Goal: Complete application form: Complete application form

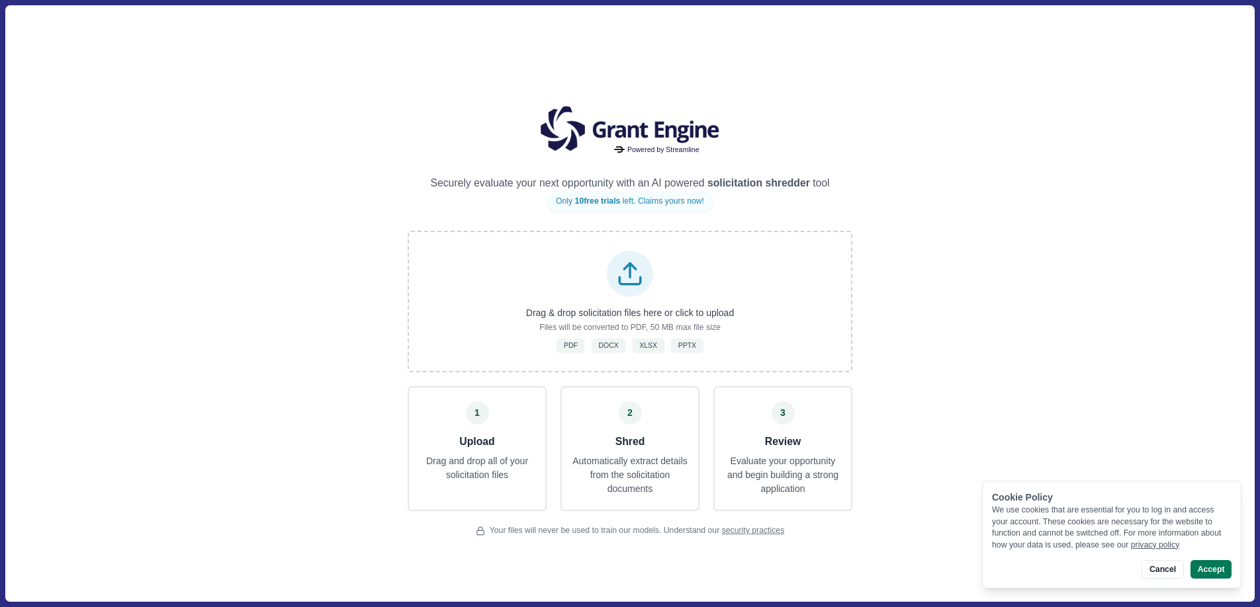
click at [930, 288] on div "Powered by Streamline Securely evaluate your next opportunity with an AI powere…" at bounding box center [629, 303] width 1248 height 596
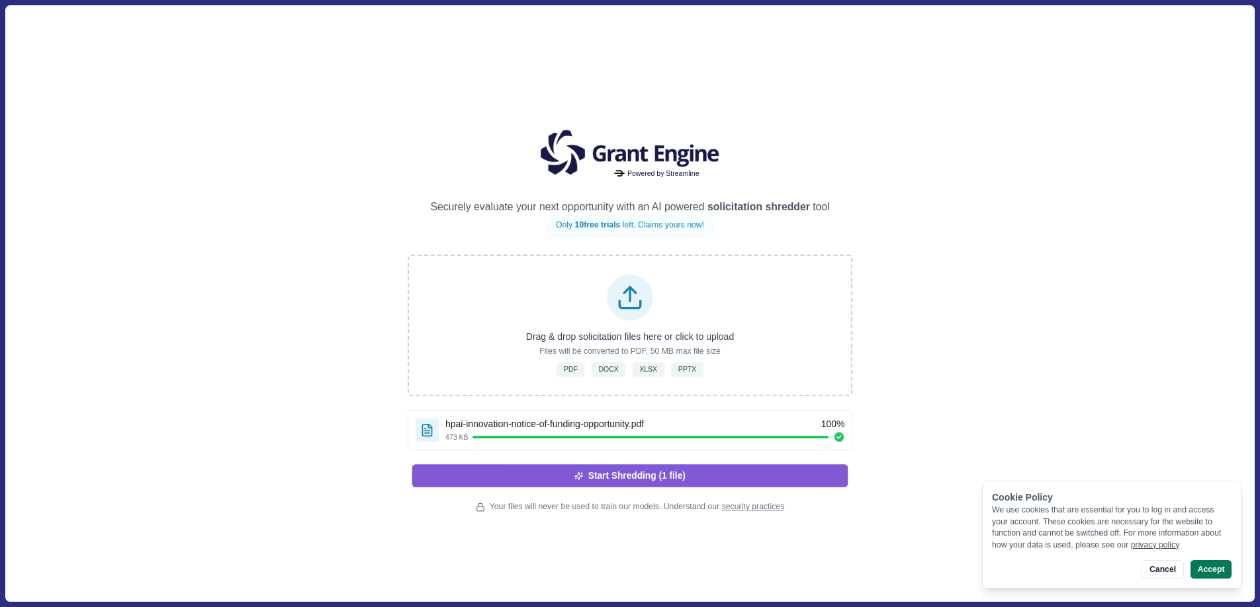
click at [781, 474] on button "Start Shredding (1 file)" at bounding box center [630, 475] width 436 height 22
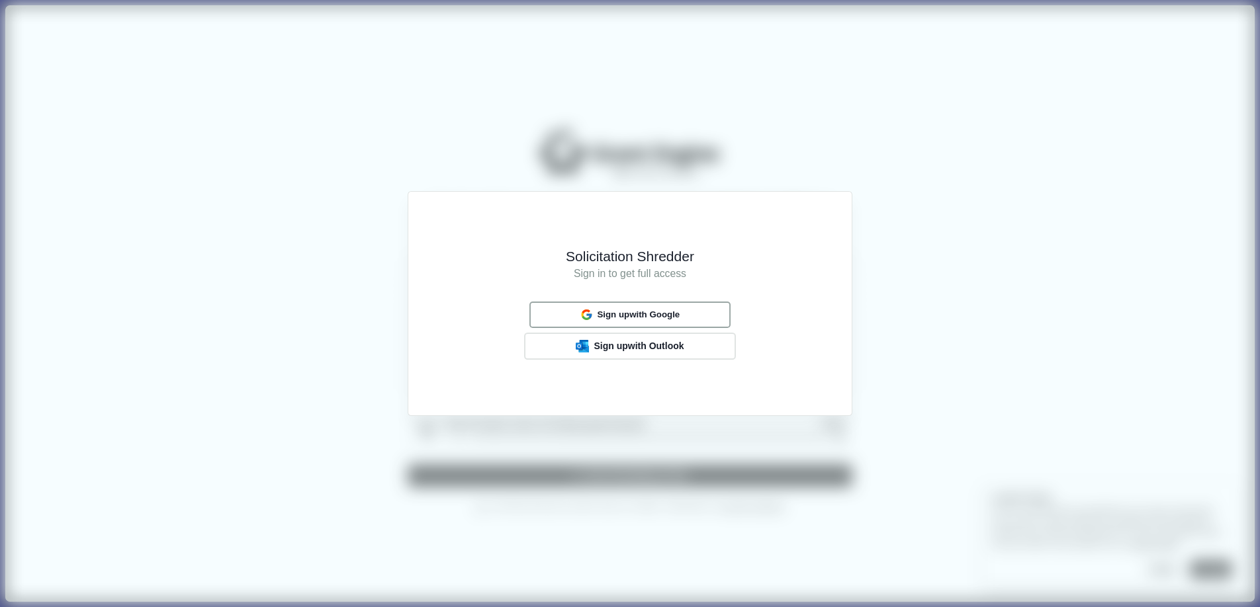
click at [695, 311] on button "Sign up with Google" at bounding box center [629, 315] width 201 height 26
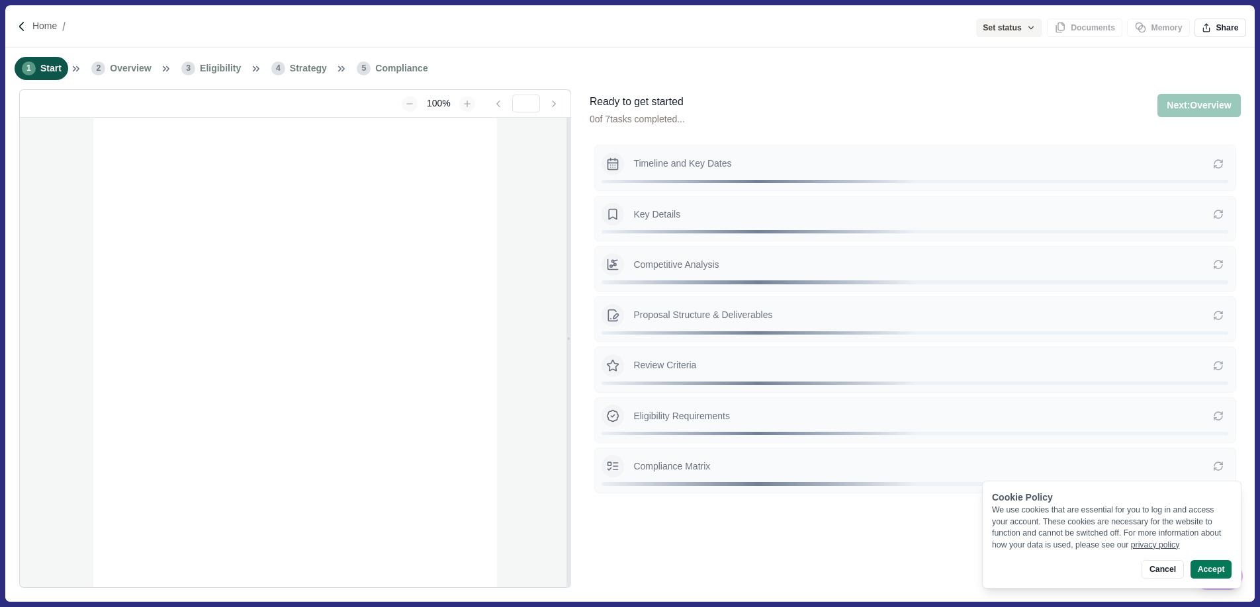
type input "**********"
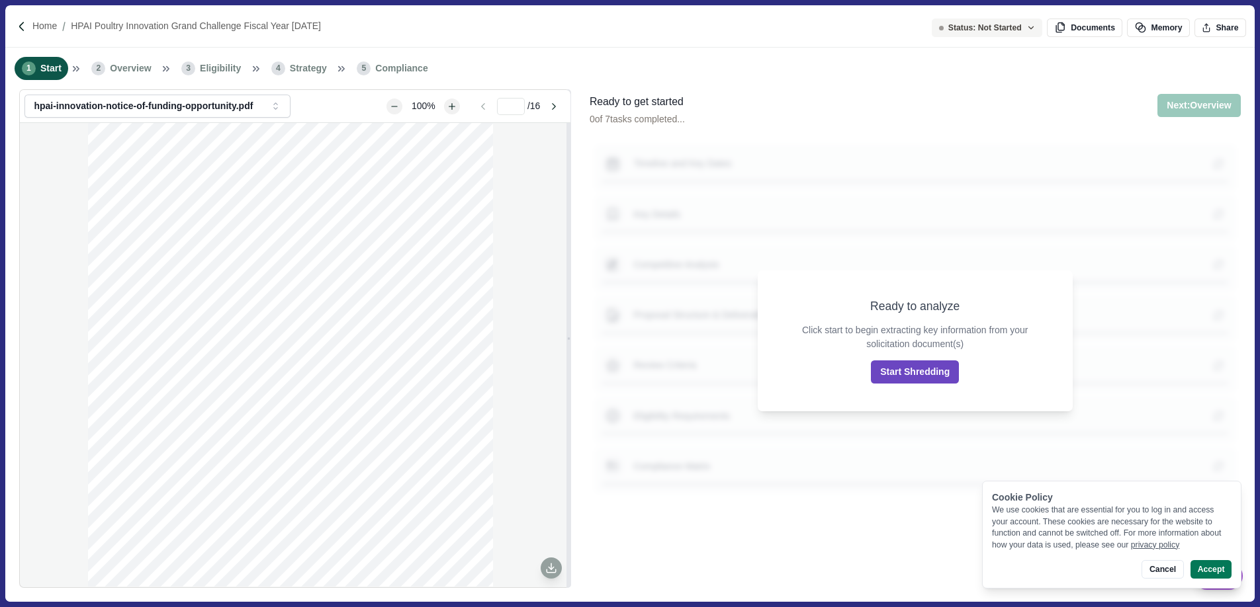
click at [924, 370] on button "Start Shredding" at bounding box center [915, 372] width 88 height 23
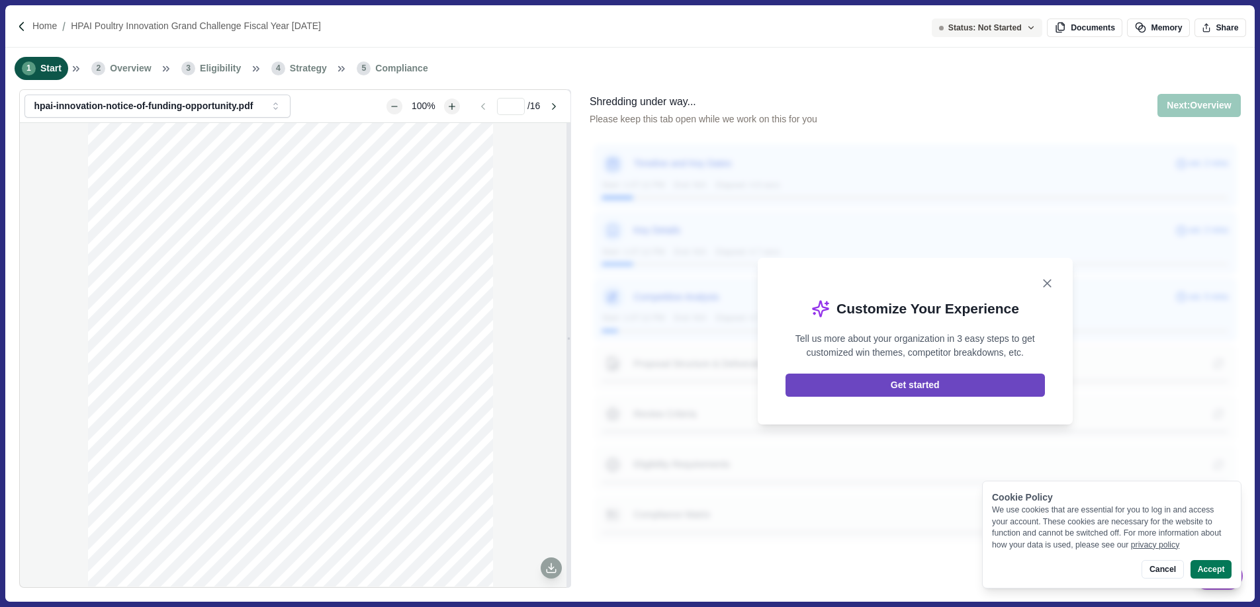
click at [859, 386] on button "Get started" at bounding box center [914, 385] width 259 height 23
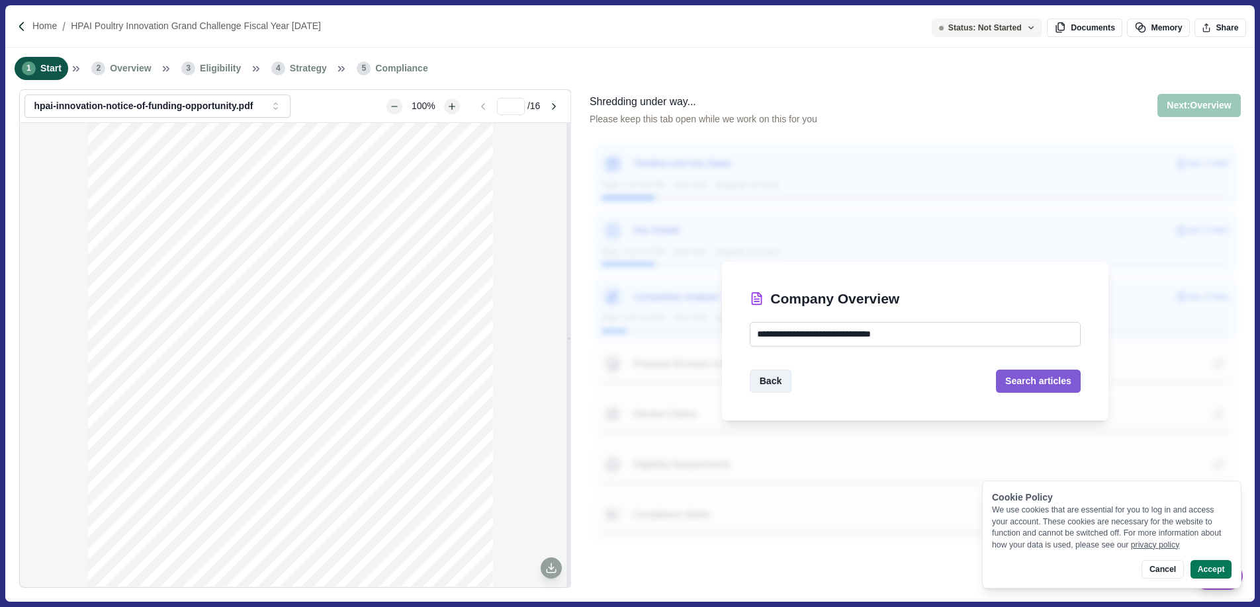
click at [773, 385] on button "Back" at bounding box center [771, 381] width 42 height 23
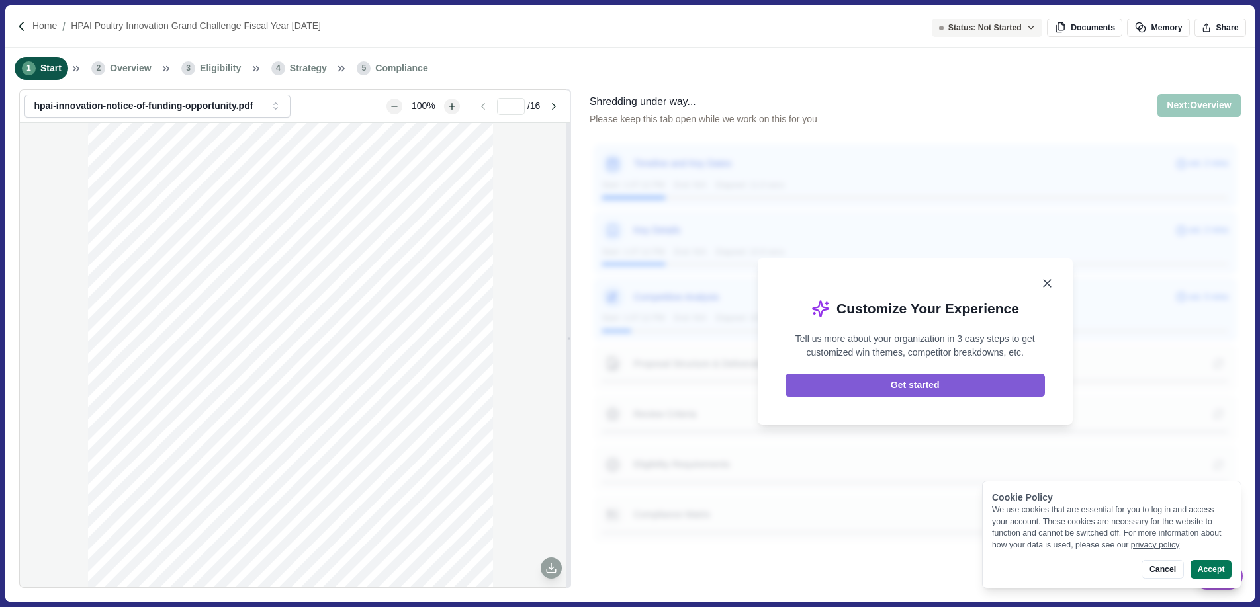
click at [1044, 284] on icon "Close" at bounding box center [1046, 283] width 7 height 7
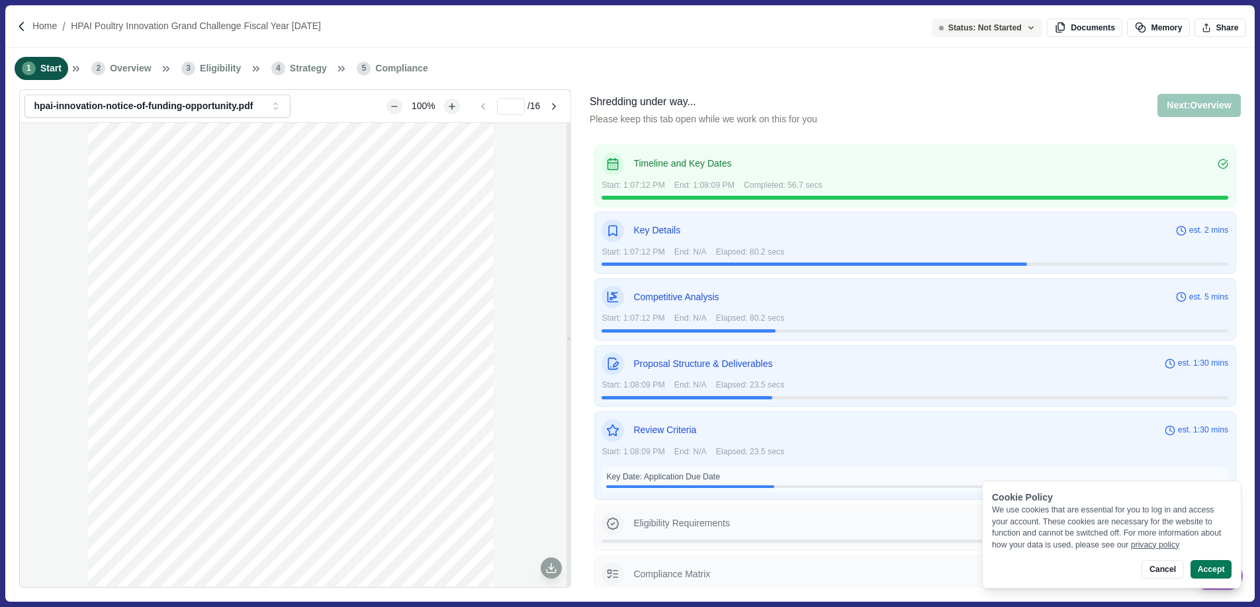
click at [583, 380] on div "**********" at bounding box center [629, 345] width 1248 height 512
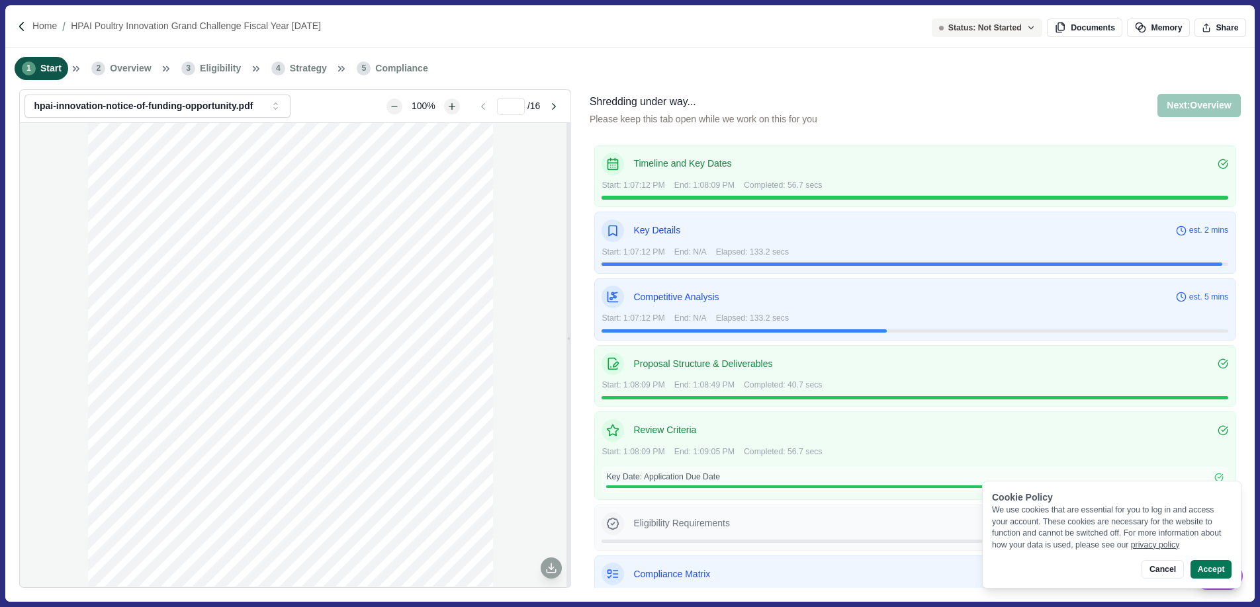
click at [580, 306] on div "**********" at bounding box center [629, 345] width 1248 height 512
click at [580, 316] on div "**********" at bounding box center [629, 345] width 1248 height 512
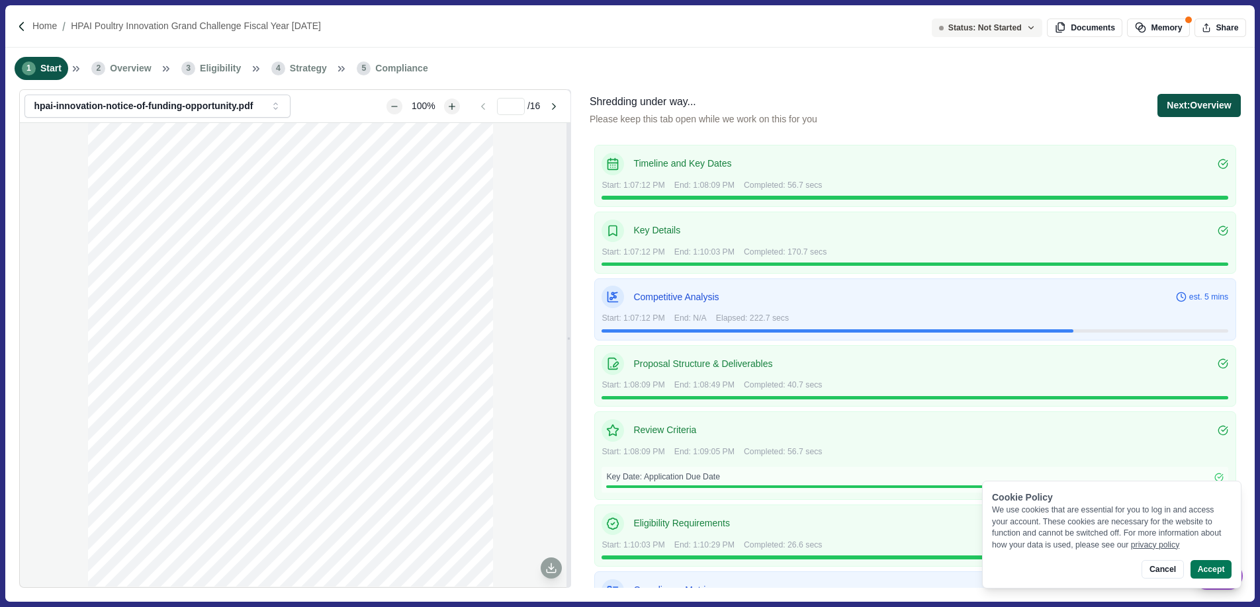
click at [1176, 108] on button "Next: Overview" at bounding box center [1198, 105] width 83 height 23
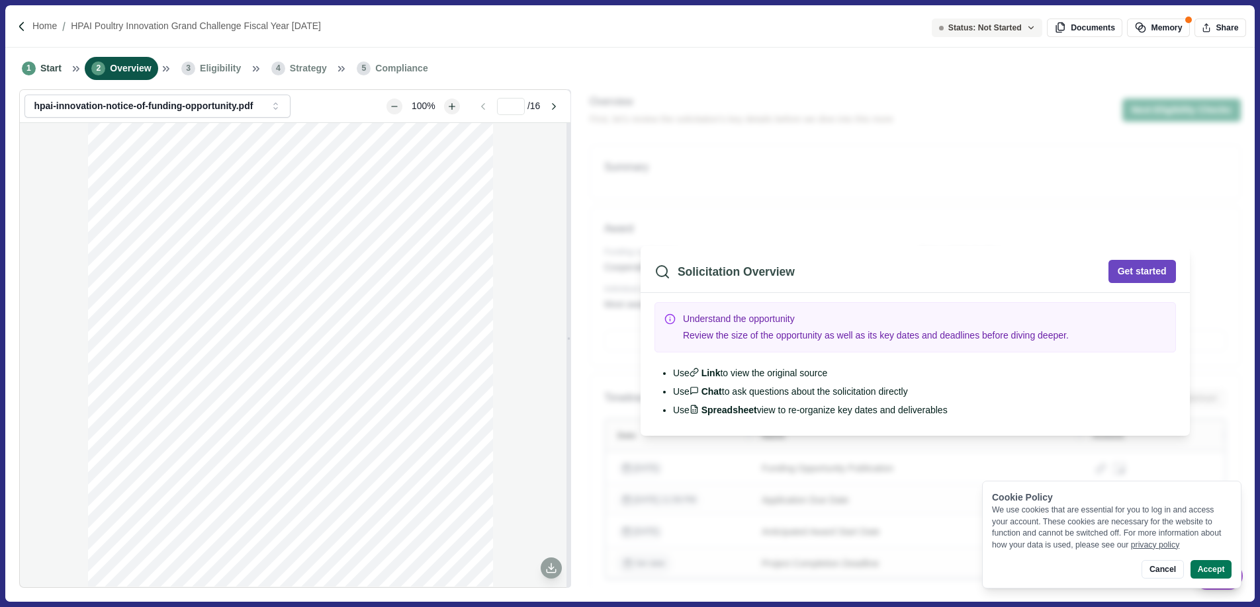
click at [1134, 269] on button "Get started" at bounding box center [1141, 271] width 67 height 23
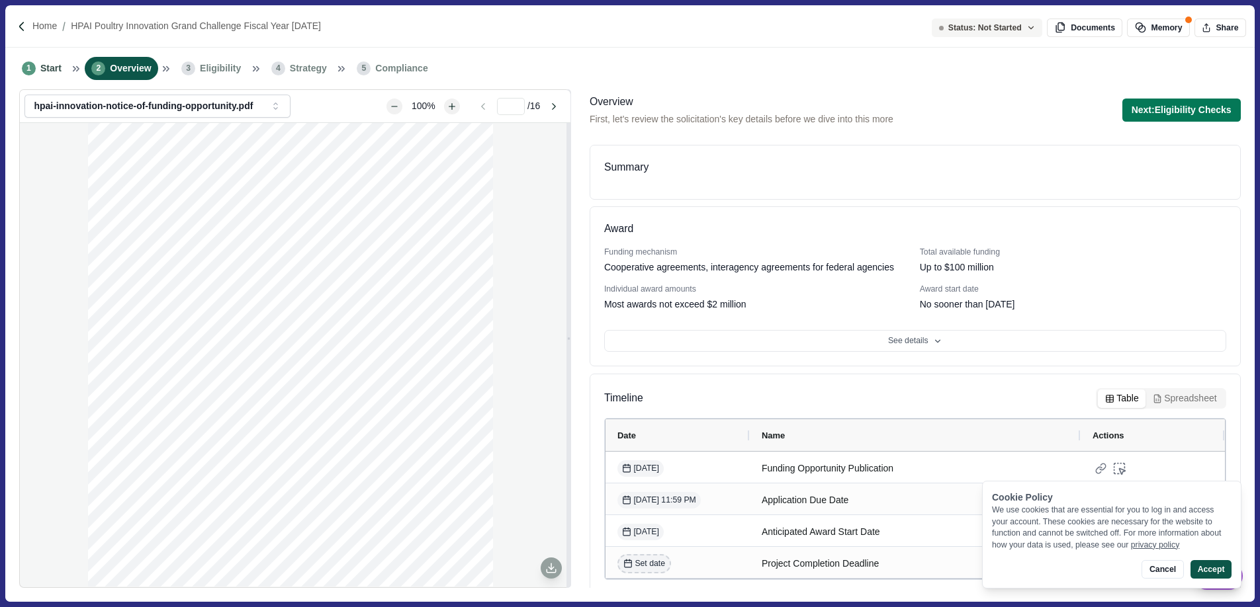
click at [1205, 568] on button "Accept" at bounding box center [1210, 569] width 41 height 19
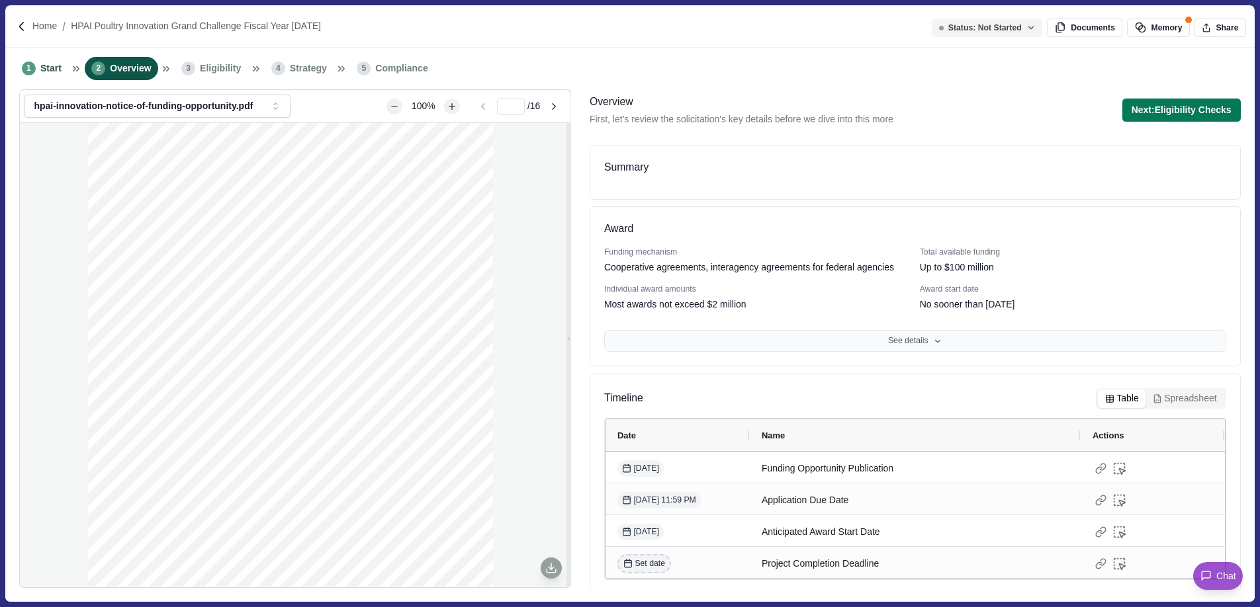
click at [644, 348] on button "See details" at bounding box center [915, 341] width 622 height 22
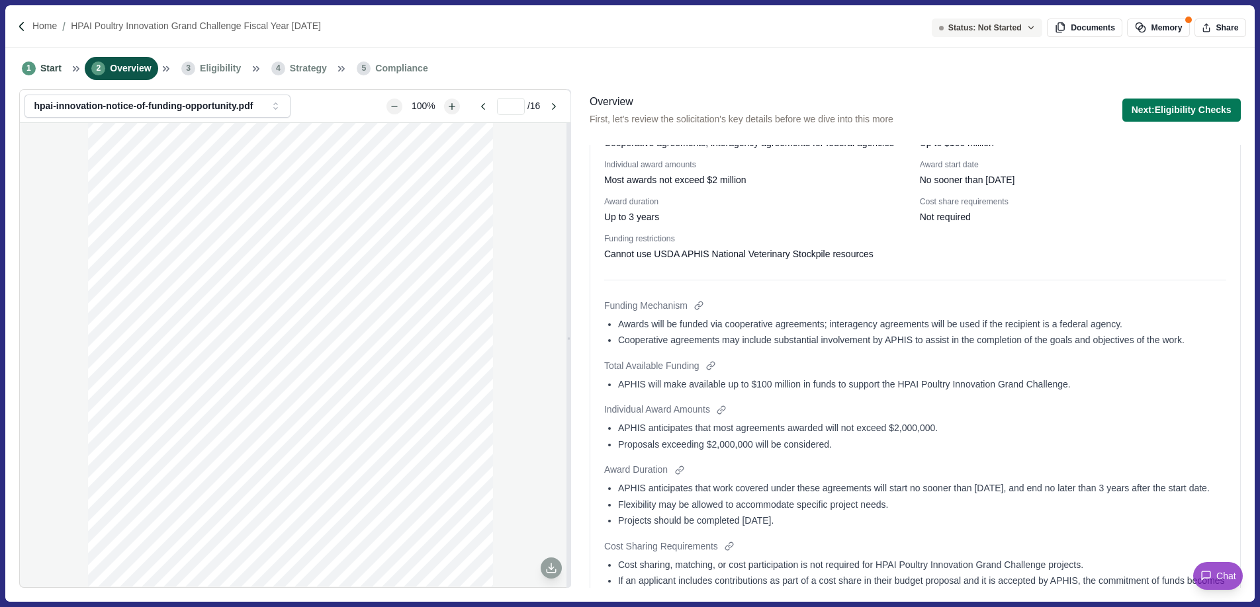
scroll to position [118, 0]
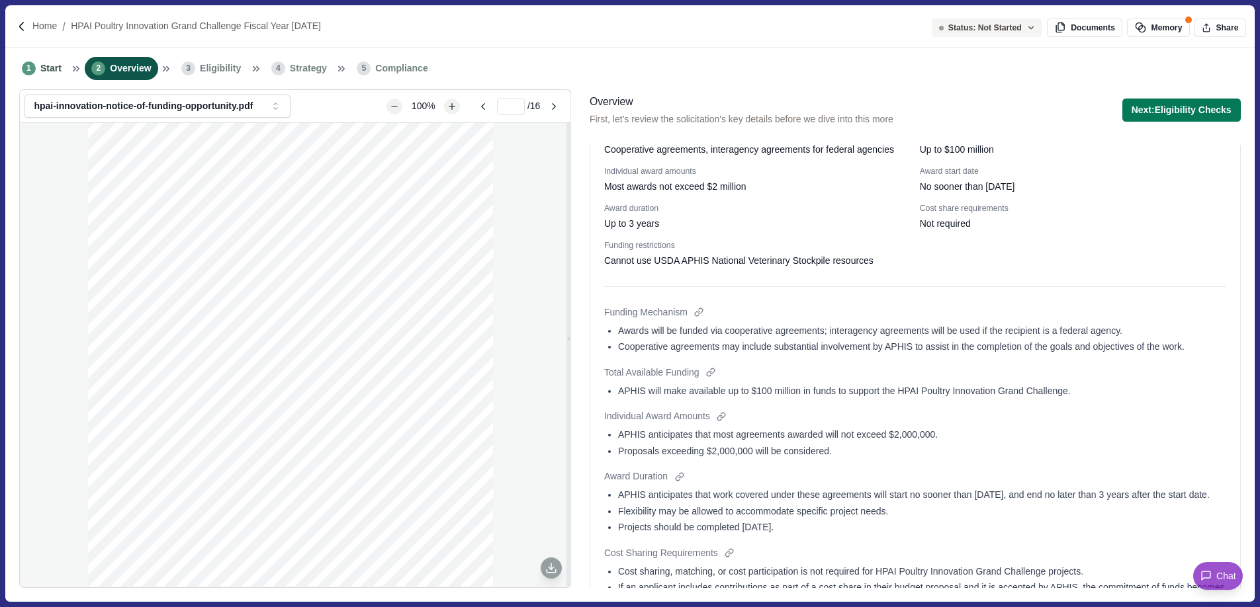
type input "*"
click at [276, 384] on div "HPAI Poultry Innovation Gran d Challenge Fiscal Year [DATE] Cooperative/Interag…" at bounding box center [290, 385] width 405 height 524
drag, startPoint x: 291, startPoint y: 388, endPoint x: 299, endPoint y: 387, distance: 8.0
click at [299, 387] on div "HPAI Poultry Innovation Gran d Challenge Fiscal Year [DATE] Cooperative/Interag…" at bounding box center [290, 385] width 405 height 524
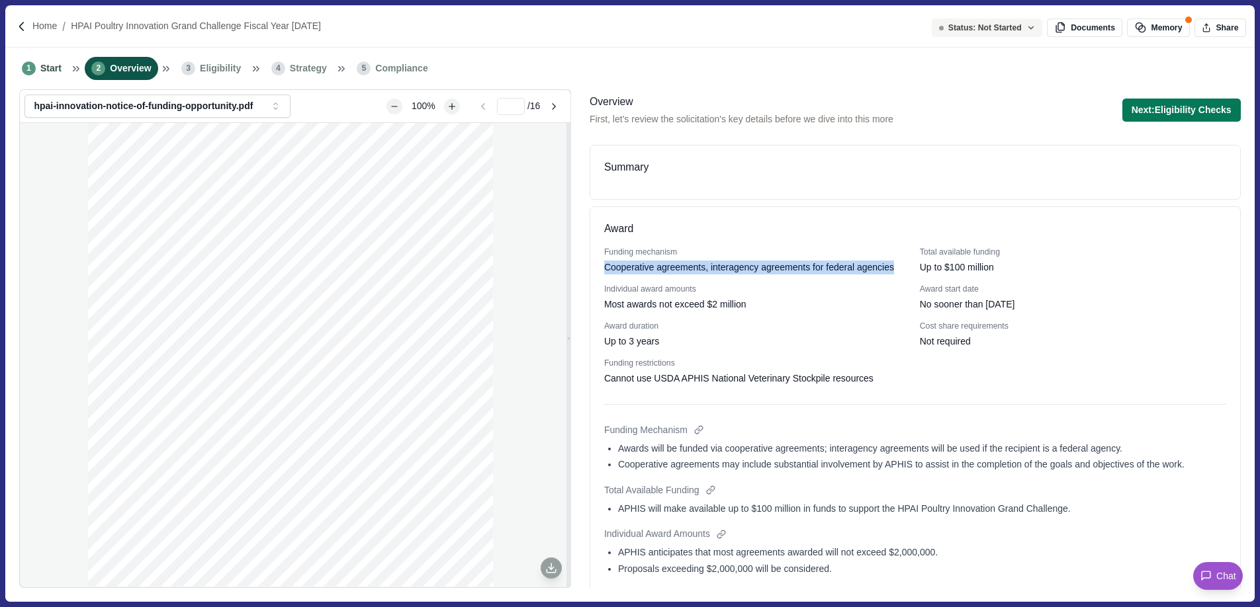
drag, startPoint x: 605, startPoint y: 267, endPoint x: 654, endPoint y: 277, distance: 50.6
click at [654, 275] on div "Cooperative agreements, interagency agreements for federal agencies" at bounding box center [749, 268] width 290 height 14
click at [657, 312] on div "Most awards not exceed $2 million" at bounding box center [675, 305] width 142 height 14
drag, startPoint x: 603, startPoint y: 353, endPoint x: 669, endPoint y: 349, distance: 67.0
click at [669, 349] on div "Award Funding mechanism Cooperative agreements, interagency agreements for fede…" at bounding box center [914, 541] width 651 height 670
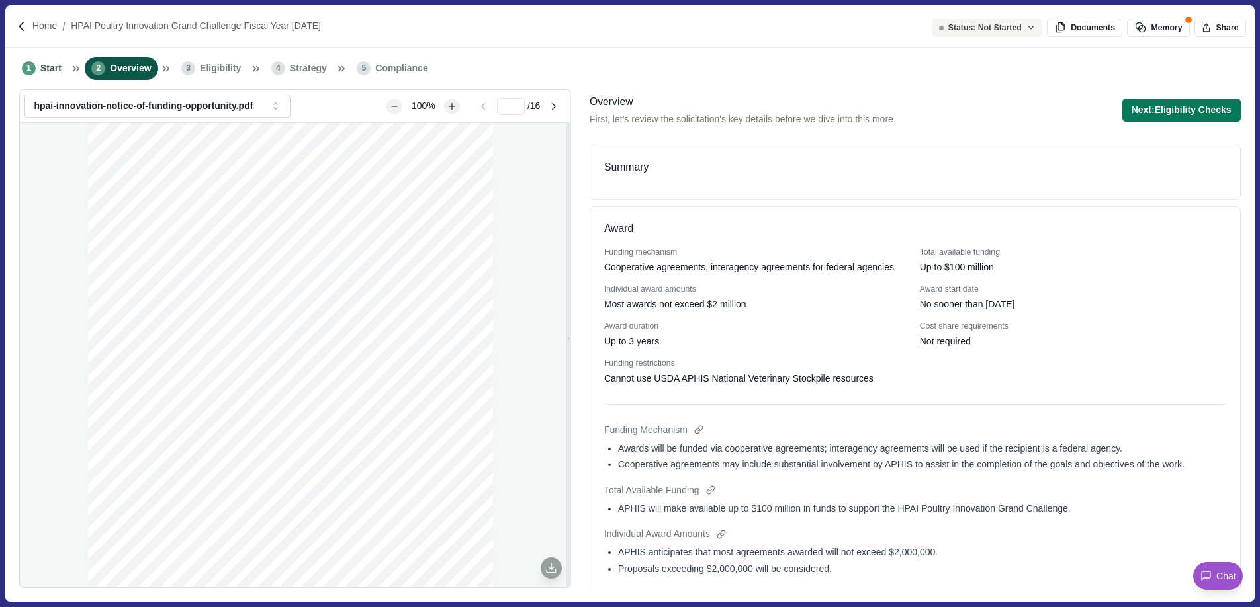
click at [669, 349] on div "Up to 3 years" at bounding box center [757, 342] width 306 height 14
drag, startPoint x: 669, startPoint y: 354, endPoint x: 601, endPoint y: 355, distance: 68.2
click at [601, 355] on div "Award Funding mechanism Cooperative agreements, interagency agreements for fede…" at bounding box center [914, 541] width 651 height 670
click at [673, 349] on div "Up to 3 years" at bounding box center [757, 342] width 306 height 14
click at [634, 349] on div "Up to 3 years" at bounding box center [631, 342] width 55 height 14
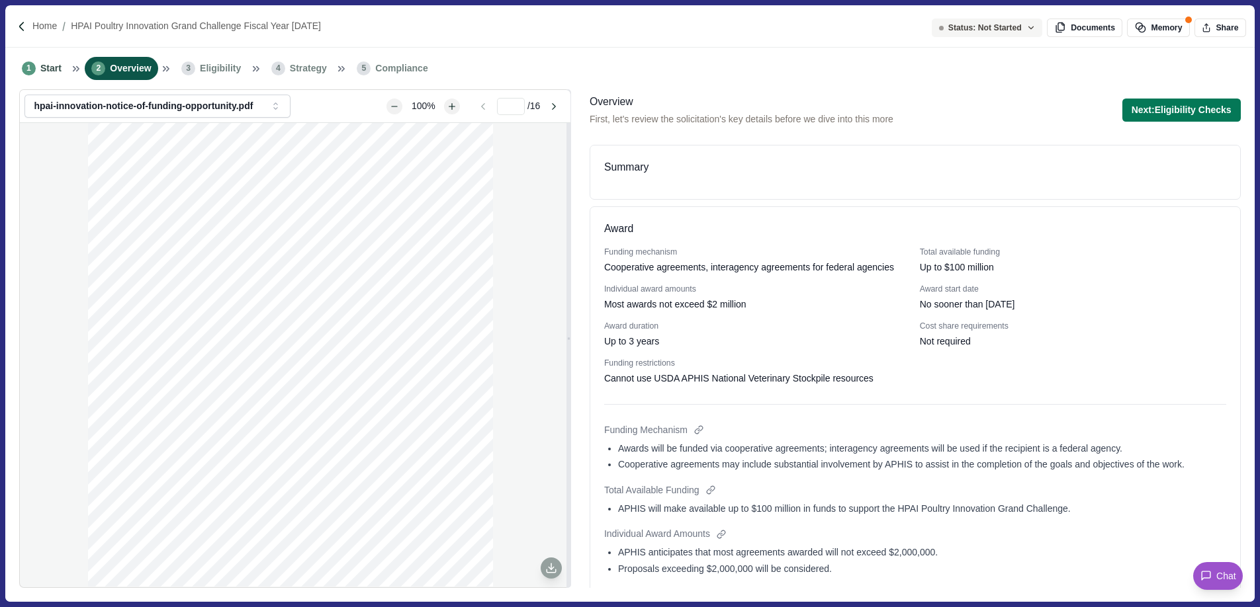
click at [682, 347] on div "Award duration Up to 3 years" at bounding box center [757, 335] width 306 height 28
drag, startPoint x: 981, startPoint y: 356, endPoint x: 919, endPoint y: 358, distance: 62.2
click at [920, 349] on div "Not required" at bounding box center [1073, 342] width 306 height 14
click at [417, 428] on div "HPAI Poultry Innovation Gran d Challenge Fiscal Year [DATE] Cooperative/Interag…" at bounding box center [290, 385] width 405 height 524
drag, startPoint x: 920, startPoint y: 357, endPoint x: 982, endPoint y: 357, distance: 62.2
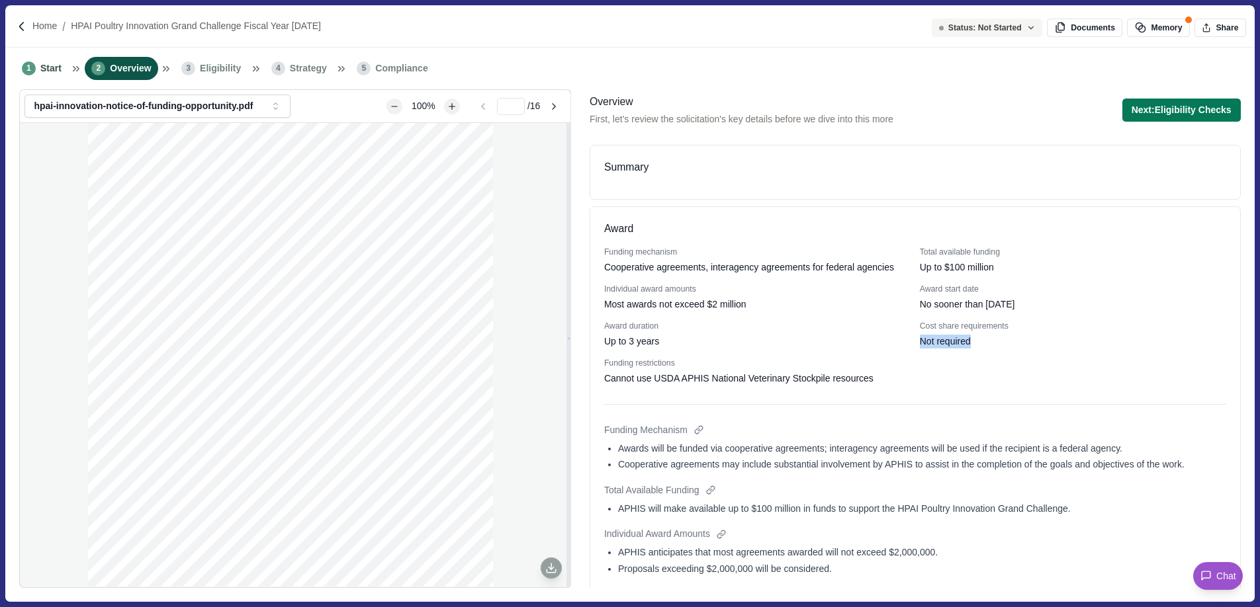
click at [982, 349] on div "Not required" at bounding box center [1073, 342] width 306 height 14
drag, startPoint x: 978, startPoint y: 353, endPoint x: 919, endPoint y: 354, distance: 58.9
click at [920, 349] on div "Not required" at bounding box center [1073, 342] width 306 height 14
click at [987, 349] on div "Not required" at bounding box center [1073, 342] width 306 height 14
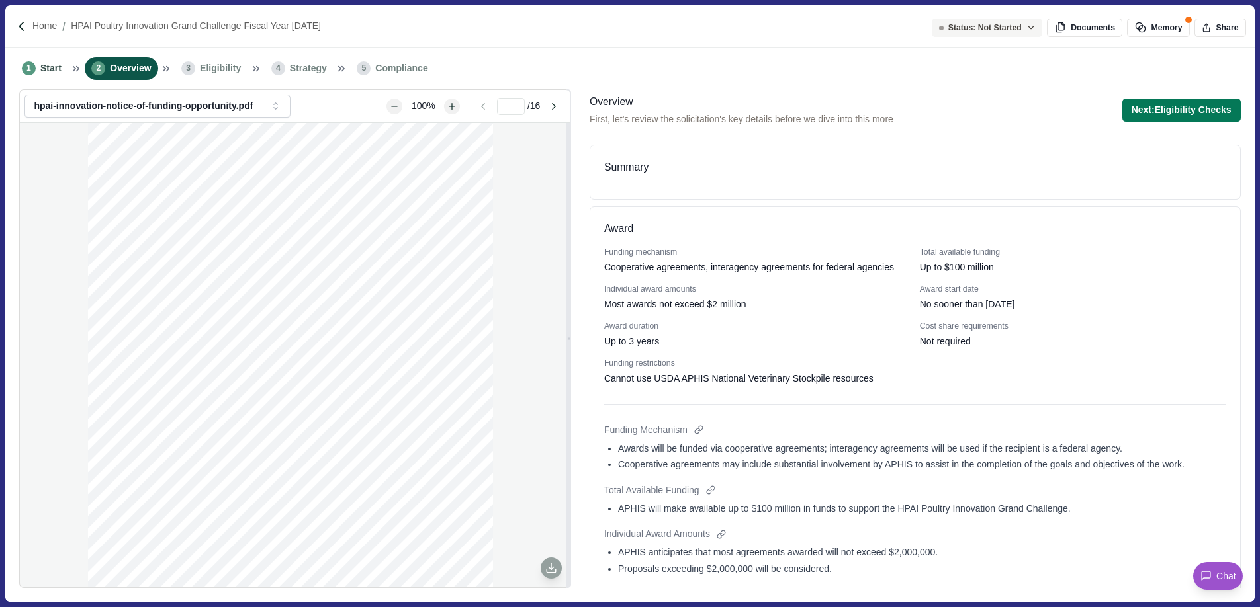
click at [210, 69] on span "Eligibility" at bounding box center [220, 69] width 41 height 14
click at [1160, 113] on button "Next: Eligibility Checks" at bounding box center [1181, 110] width 118 height 23
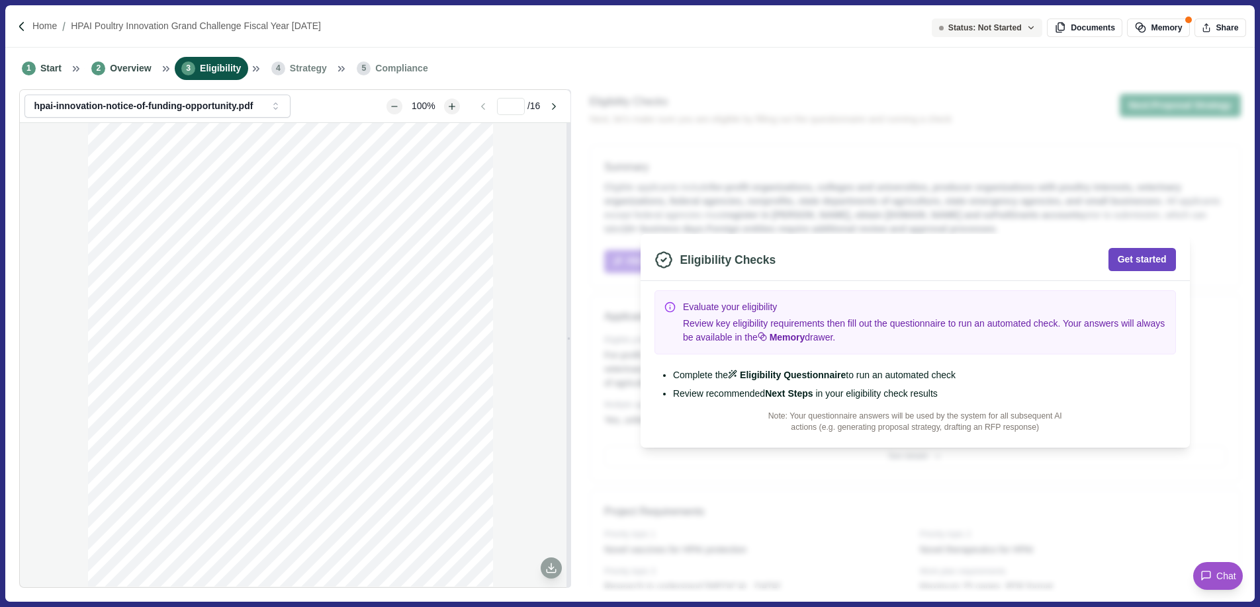
click at [1139, 259] on button "Get started" at bounding box center [1141, 259] width 67 height 23
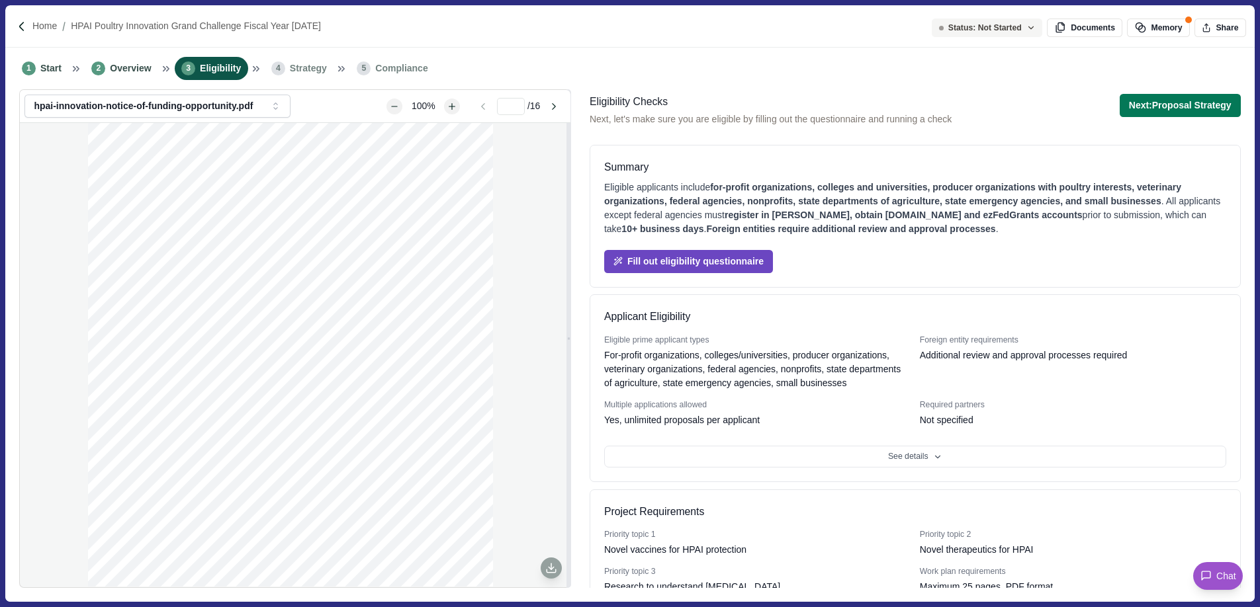
click at [753, 262] on button "Fill out eligibility questionnaire" at bounding box center [688, 261] width 169 height 23
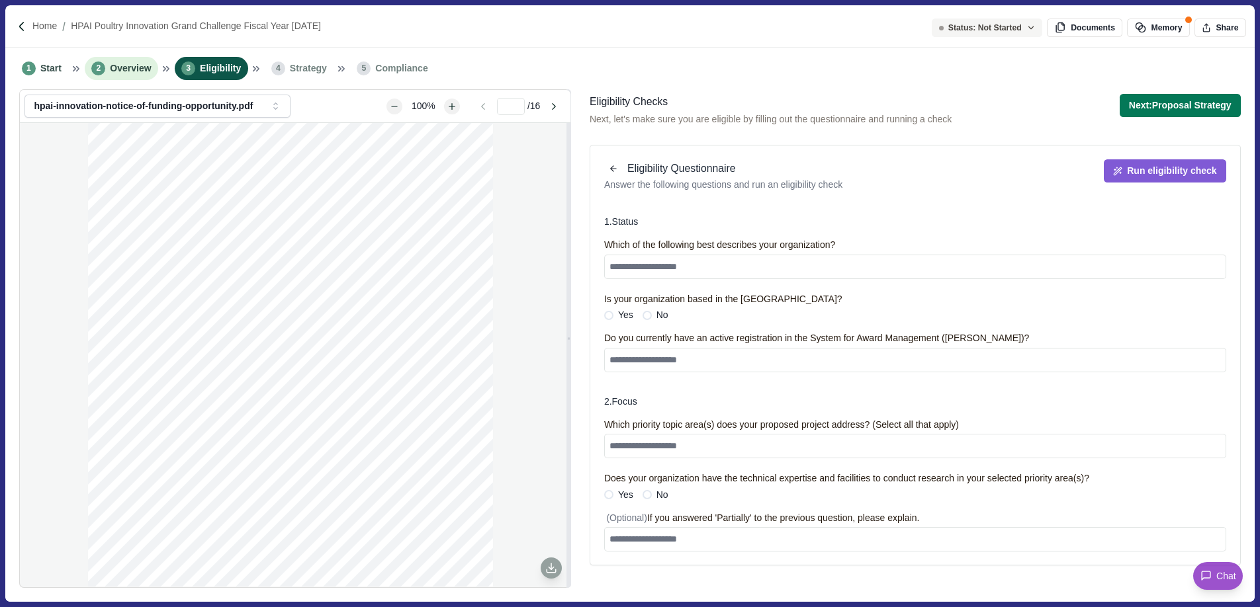
click at [123, 71] on span "Overview" at bounding box center [130, 69] width 41 height 14
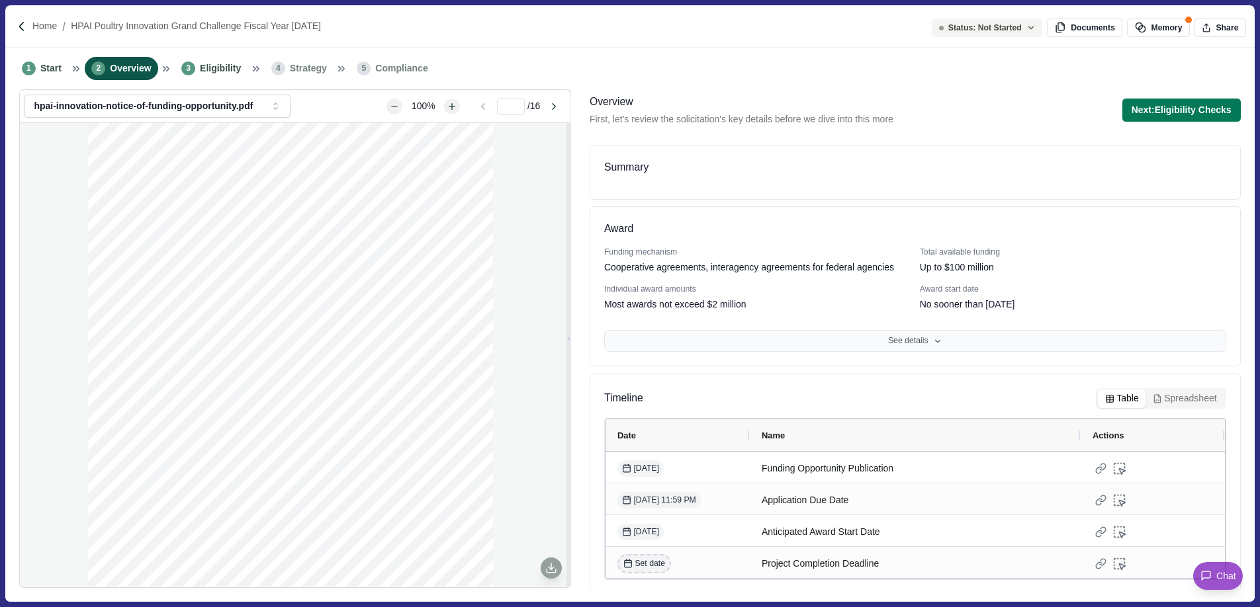
scroll to position [21, 0]
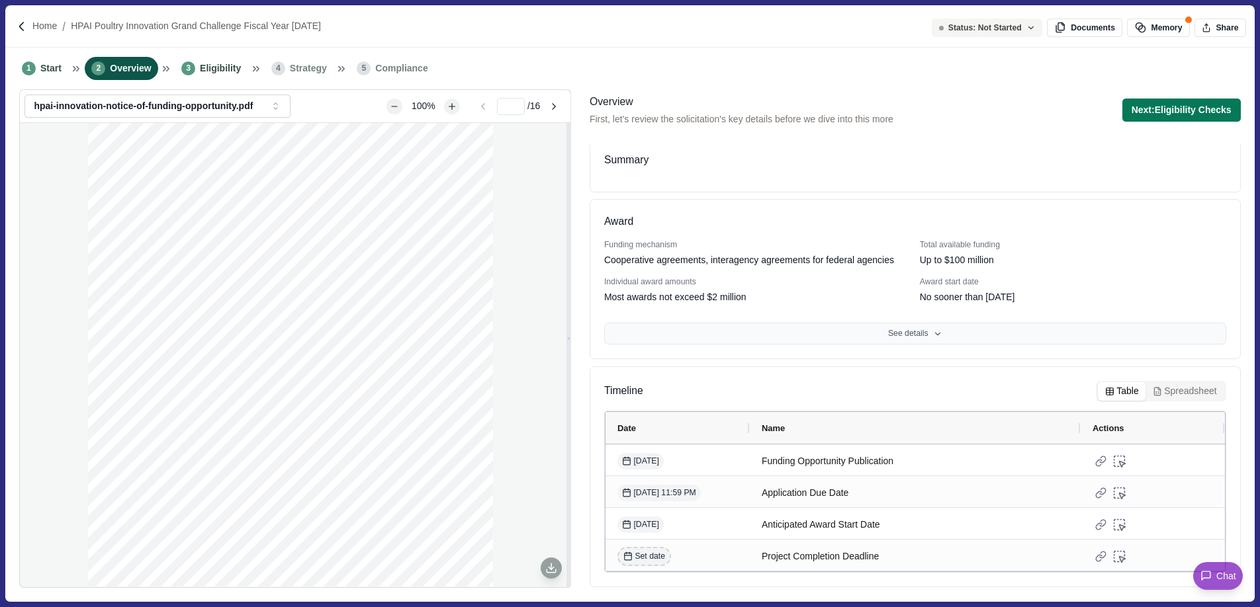
click at [715, 335] on button "See details" at bounding box center [915, 334] width 622 height 22
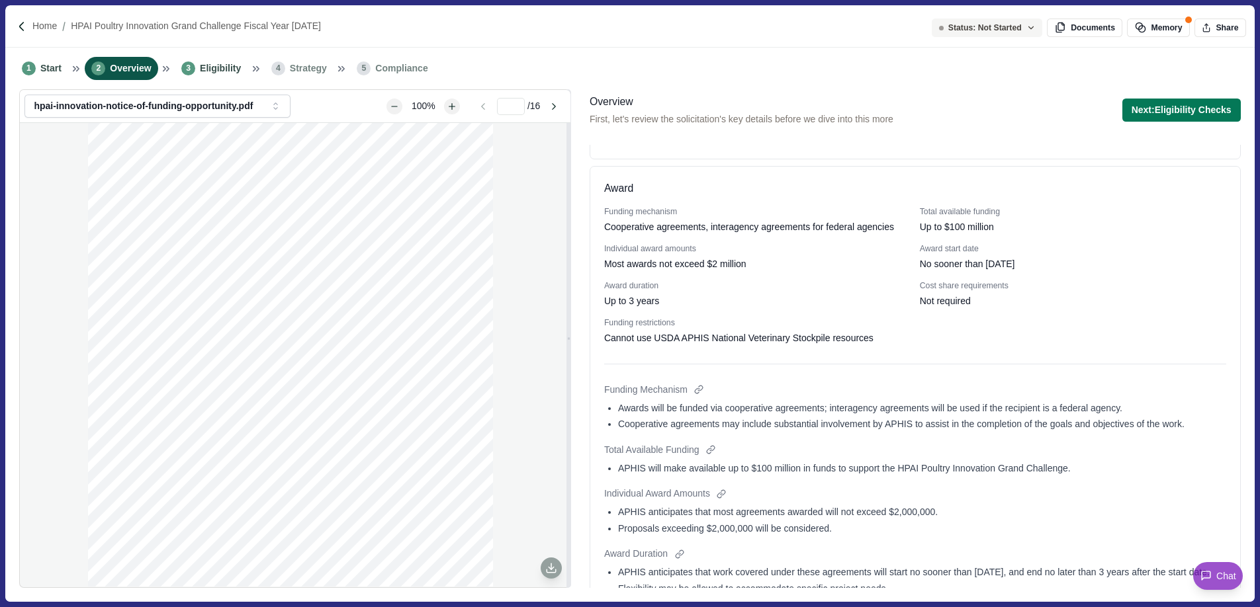
scroll to position [38, 0]
click at [784, 310] on div "Up to 3 years" at bounding box center [757, 303] width 306 height 14
click at [701, 92] on div "Overview First, let's review the solicitation's key details before we dive into…" at bounding box center [915, 340] width 660 height 503
click at [704, 88] on div "1 Start 2 Overview 3 Eligibility 4 Strategy 5 Compliance" at bounding box center [629, 69] width 1248 height 42
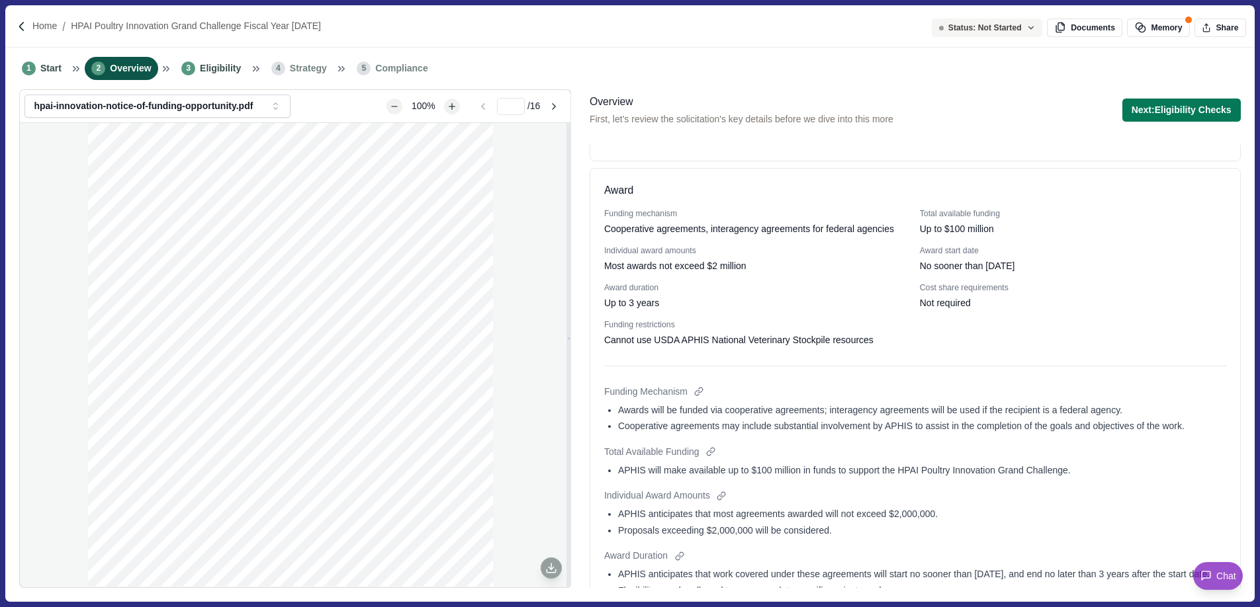
click at [703, 89] on div "1 Start 2 Overview 3 Eligibility 4 Strategy 5 Compliance" at bounding box center [629, 69] width 1248 height 42
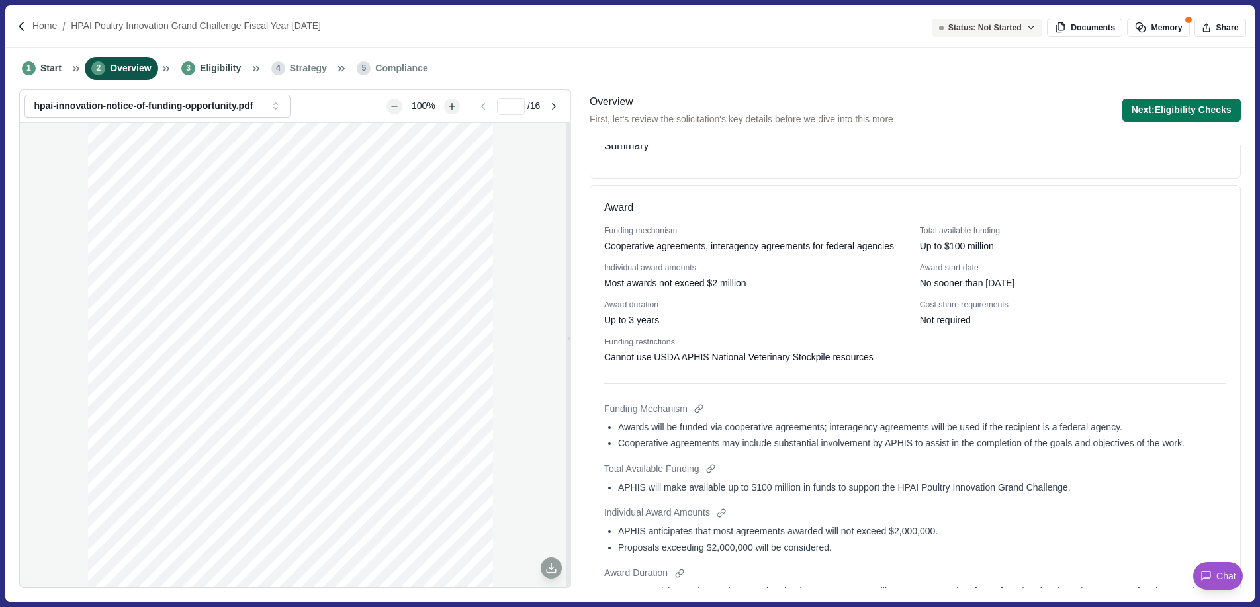
scroll to position [0, 0]
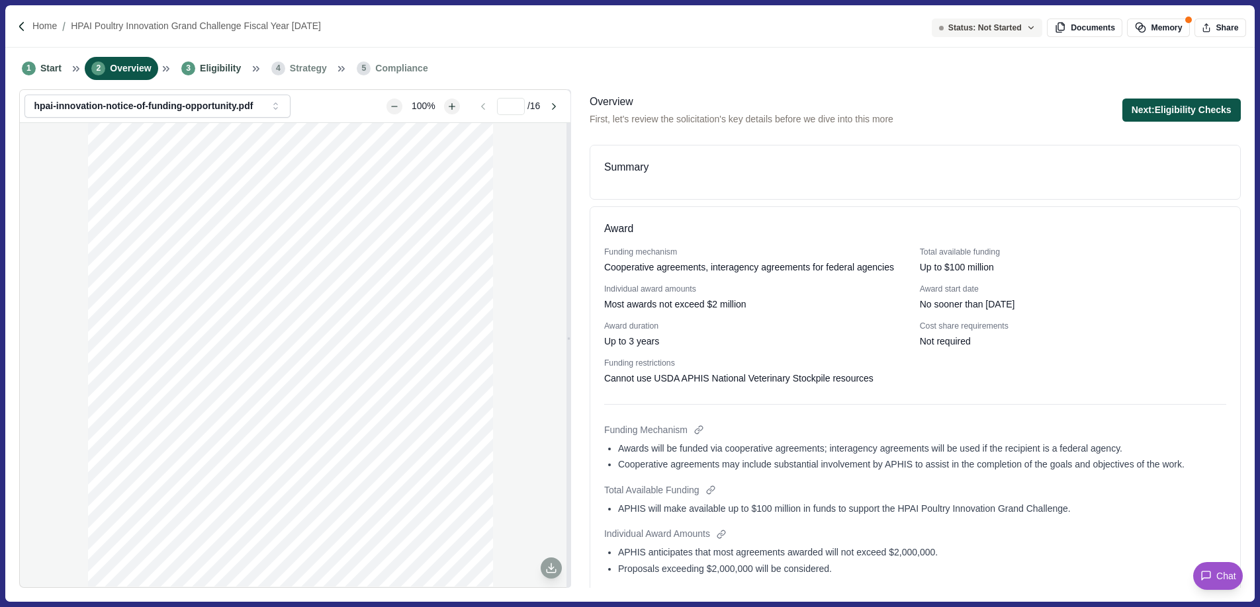
click at [1174, 111] on button "Next: Eligibility Checks" at bounding box center [1181, 110] width 118 height 23
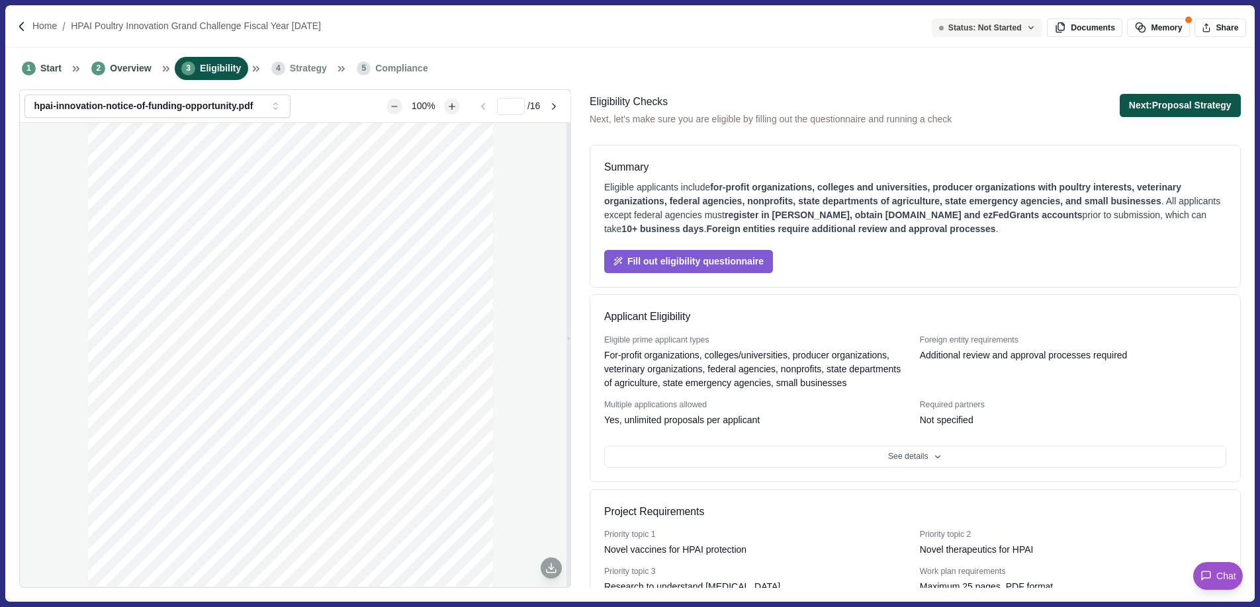
click at [1148, 108] on button "Next: Proposal Strategy" at bounding box center [1179, 105] width 121 height 23
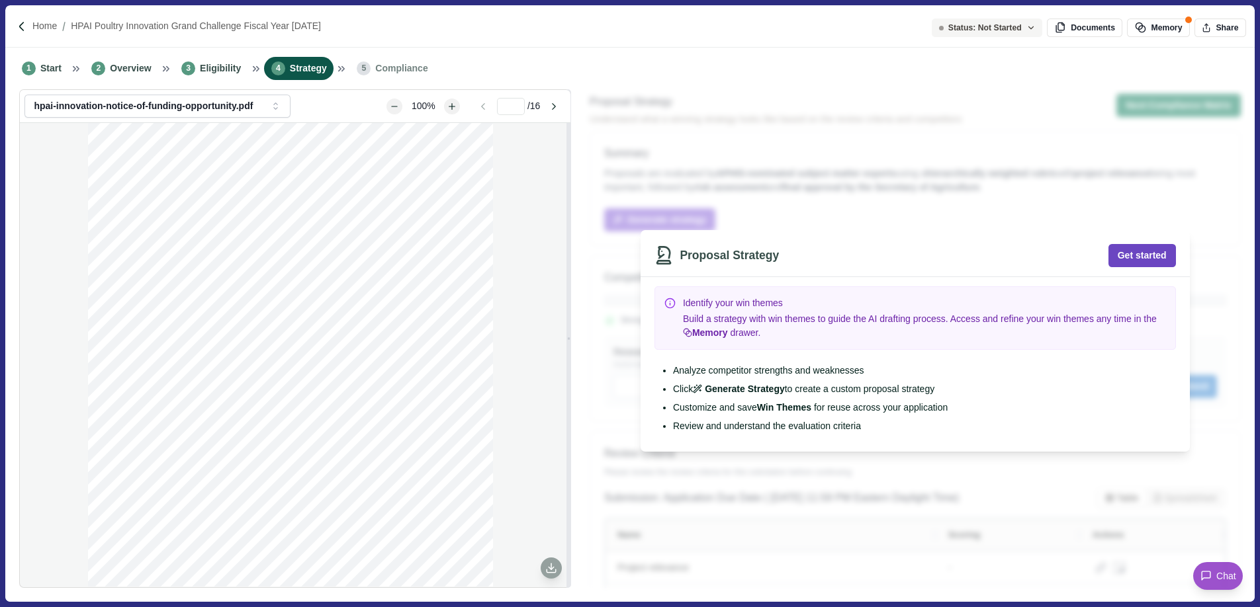
click at [1153, 253] on button "Get started" at bounding box center [1141, 255] width 67 height 23
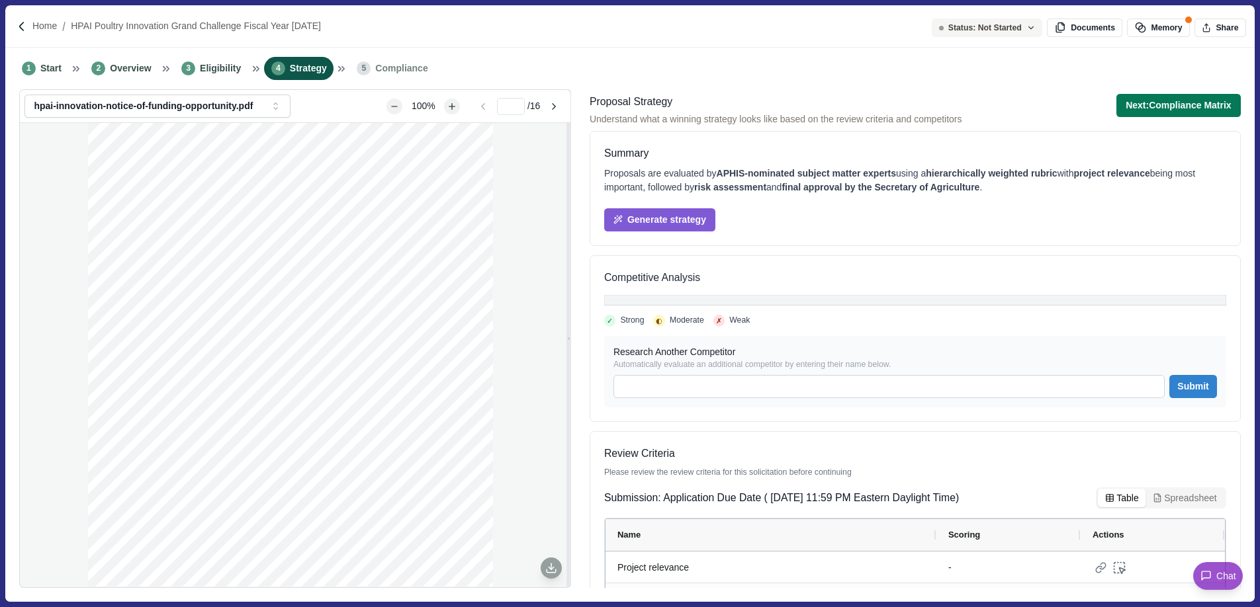
click at [621, 77] on div "1 Start 2 Overview 3 Eligibility 4 Strategy 5 Compliance" at bounding box center [629, 69] width 1248 height 42
click at [609, 83] on div "1 Start 2 Overview 3 Eligibility 4 Strategy 5 Compliance" at bounding box center [629, 69] width 1248 height 42
click at [612, 83] on div "1 Start 2 Overview 3 Eligibility 4 Strategy 5 Compliance" at bounding box center [629, 69] width 1248 height 42
click at [617, 83] on div "1 Start 2 Overview 3 Eligibility 4 Strategy 5 Compliance" at bounding box center [629, 69] width 1248 height 42
click at [619, 79] on div "1 Start 2 Overview 3 Eligibility 4 Strategy 5 Compliance" at bounding box center [629, 69] width 1248 height 42
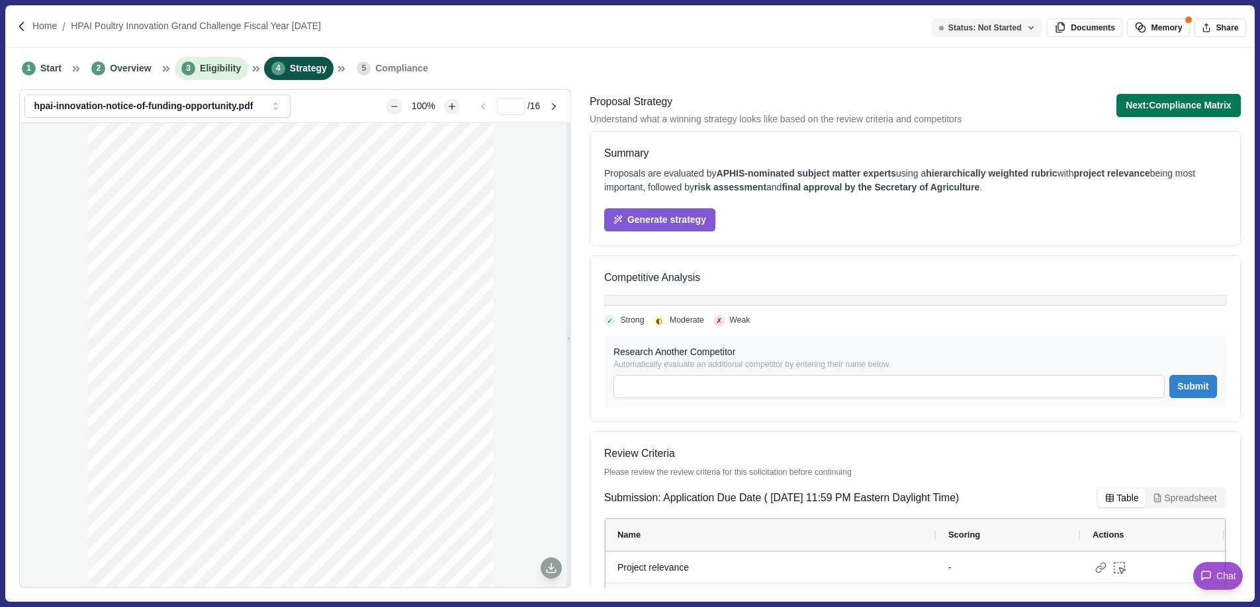
click at [226, 71] on span "Eligibility" at bounding box center [220, 69] width 41 height 14
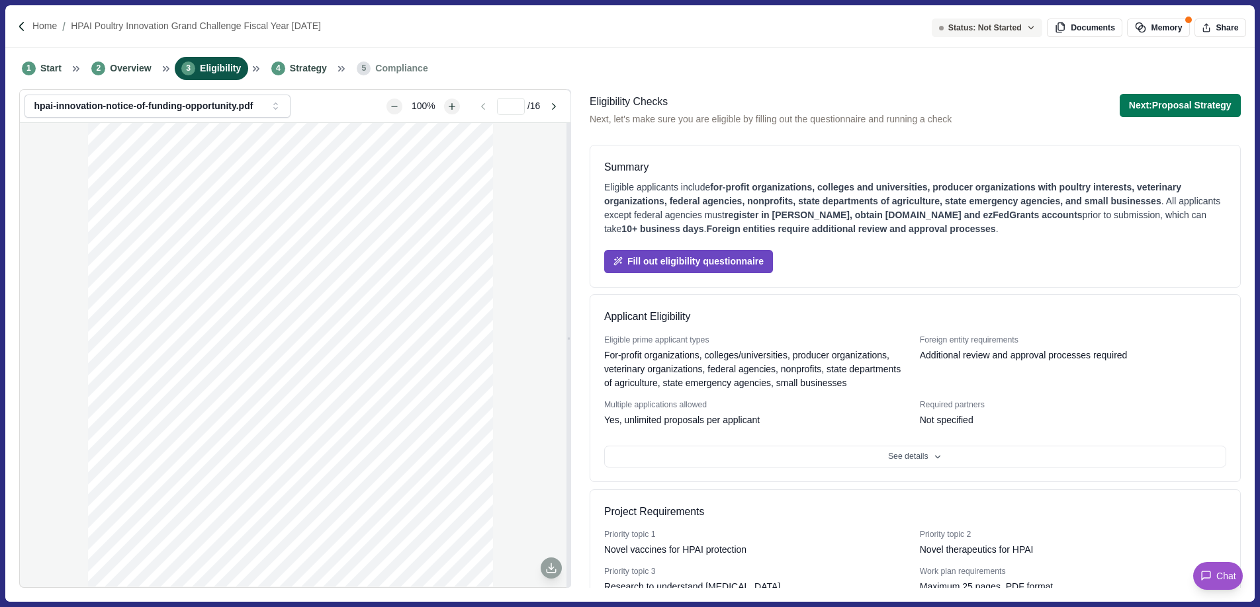
click at [717, 264] on button "Fill out eligibility questionnaire" at bounding box center [688, 261] width 169 height 23
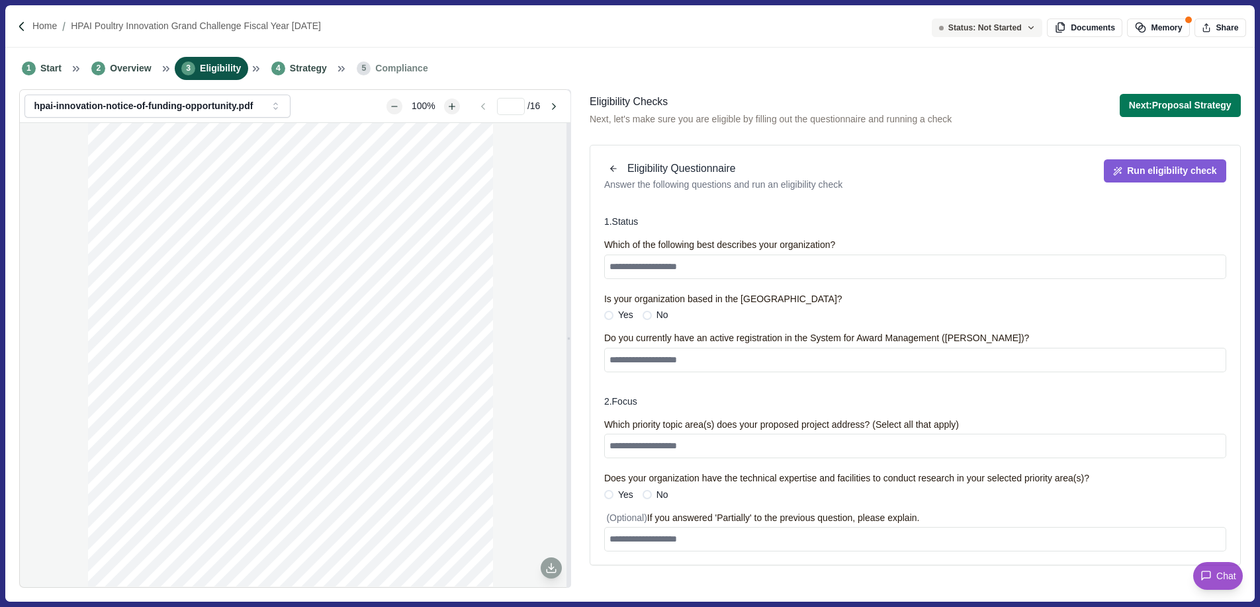
click at [713, 212] on div "1 . Status Which of the following best describes your organization? Is your org…" at bounding box center [915, 385] width 650 height 359
click at [118, 68] on span "Overview" at bounding box center [130, 69] width 41 height 14
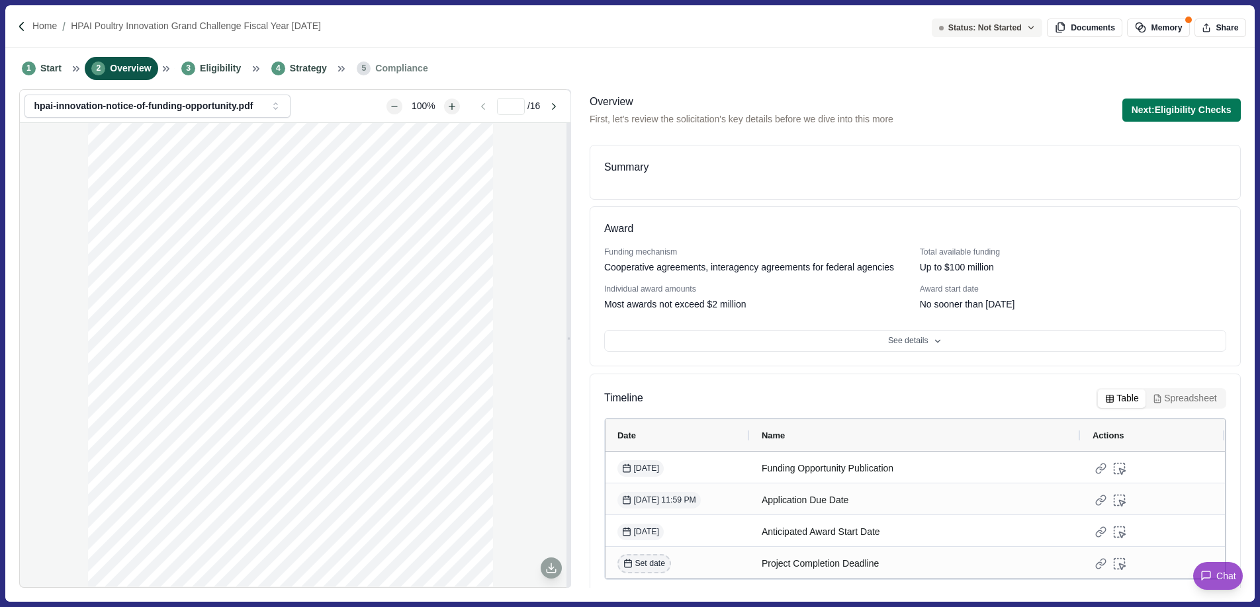
click at [411, 411] on div "HPAI Poultry Innovation Gran d Challenge Fiscal Year [DATE] Cooperative/Interag…" at bounding box center [290, 385] width 405 height 524
click at [1171, 103] on button "Next: Eligibility Checks" at bounding box center [1181, 110] width 118 height 23
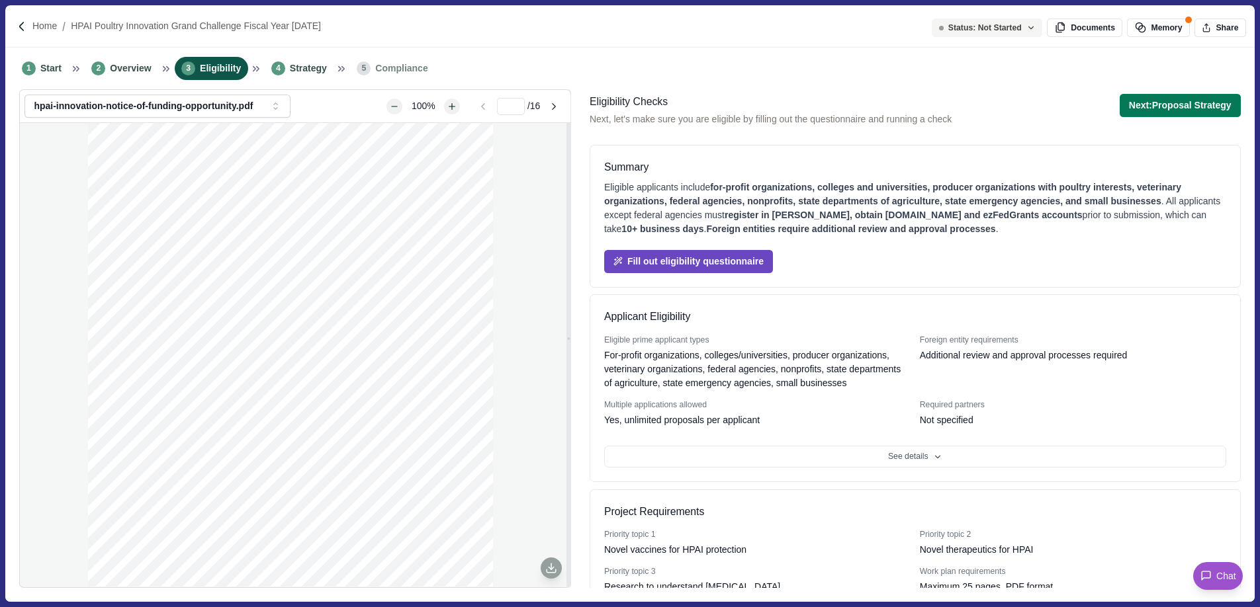
click at [758, 261] on button "Fill out eligibility questionnaire" at bounding box center [688, 261] width 169 height 23
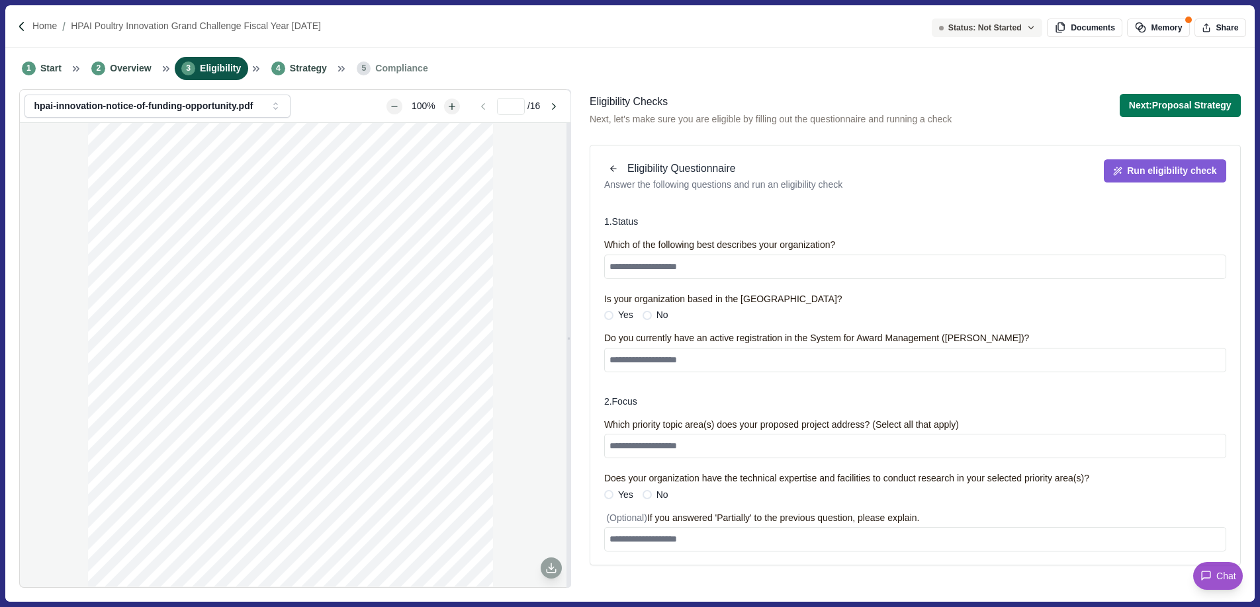
click at [464, 67] on div "1 Start 2 Overview 3 Eligibility 4 Strategy 5 Compliance" at bounding box center [629, 69] width 1248 height 42
